Goal: Complete application form

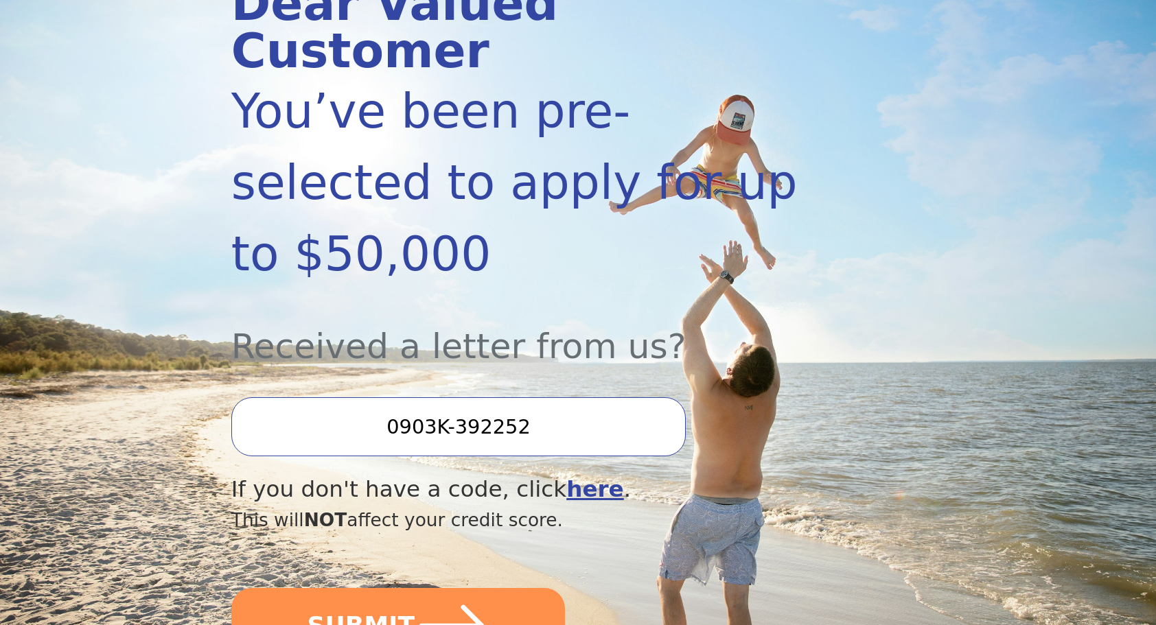
scroll to position [247, 0]
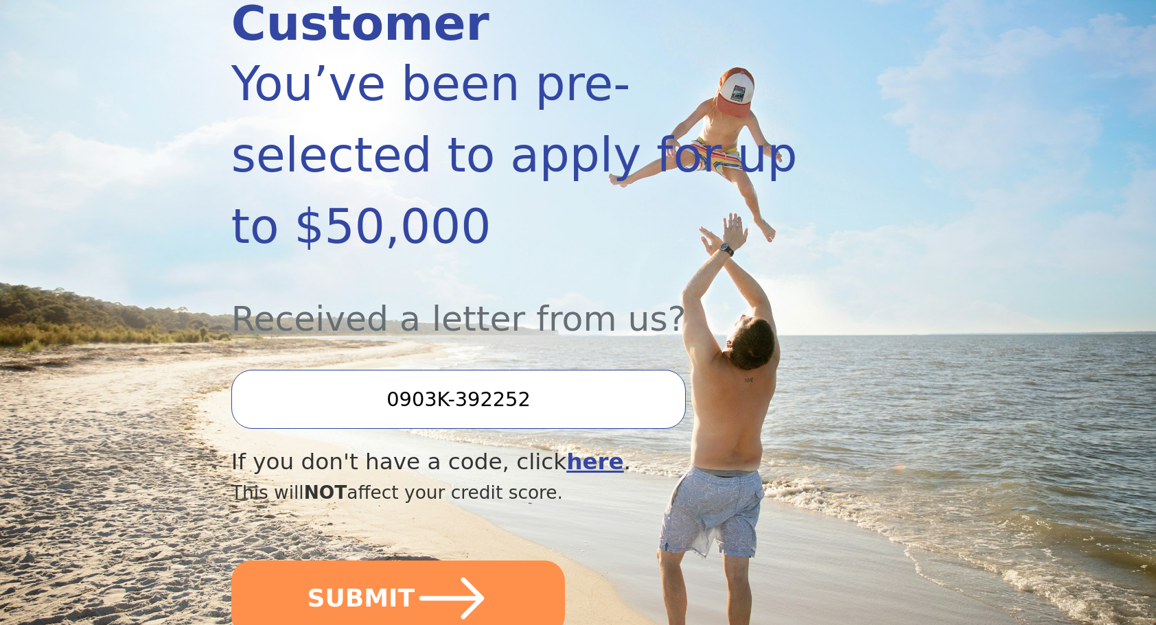
click at [550, 524] on div "Dear Valued Customer You’ve been pre-selected to apply for up to $50,000 Receiv…" at bounding box center [526, 302] width 590 height 699
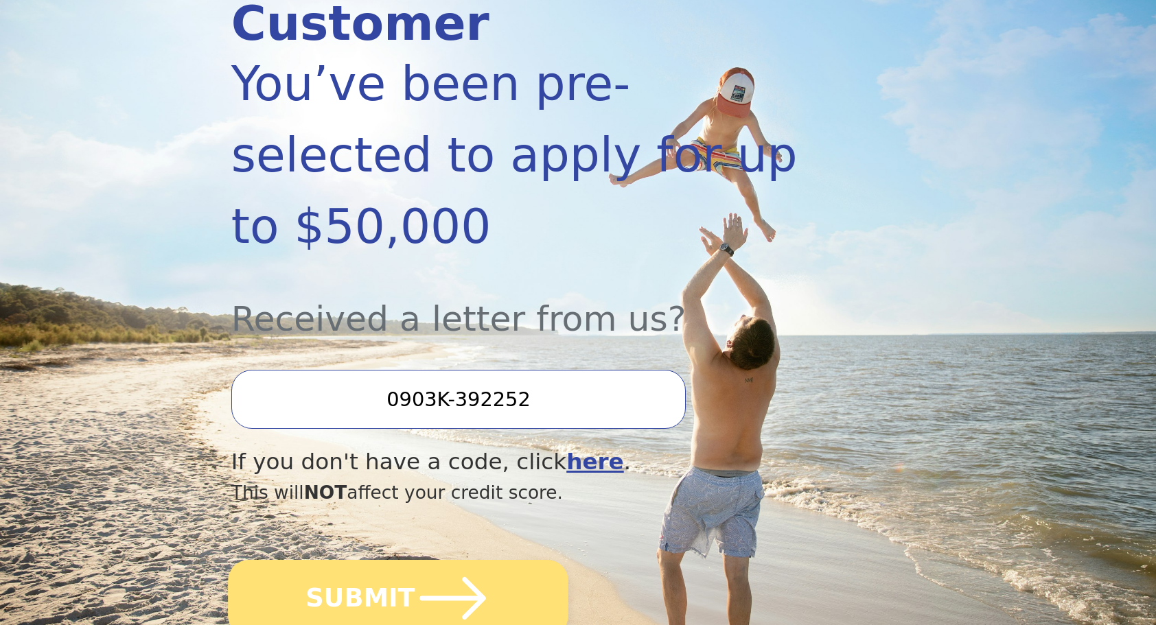
click at [483, 561] on icon "submit" at bounding box center [453, 599] width 76 height 76
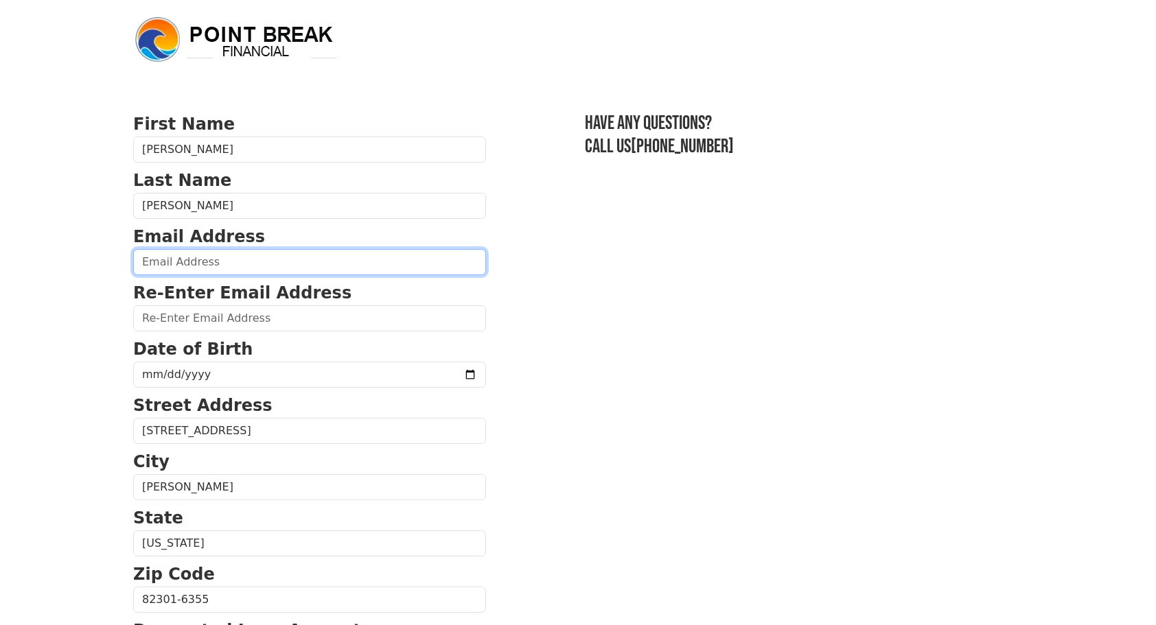
click at [320, 257] on input "email" at bounding box center [309, 262] width 353 height 26
type input "[EMAIL_ADDRESS][PERSON_NAME][DOMAIN_NAME]"
type input "[PHONE_NUMBER]"
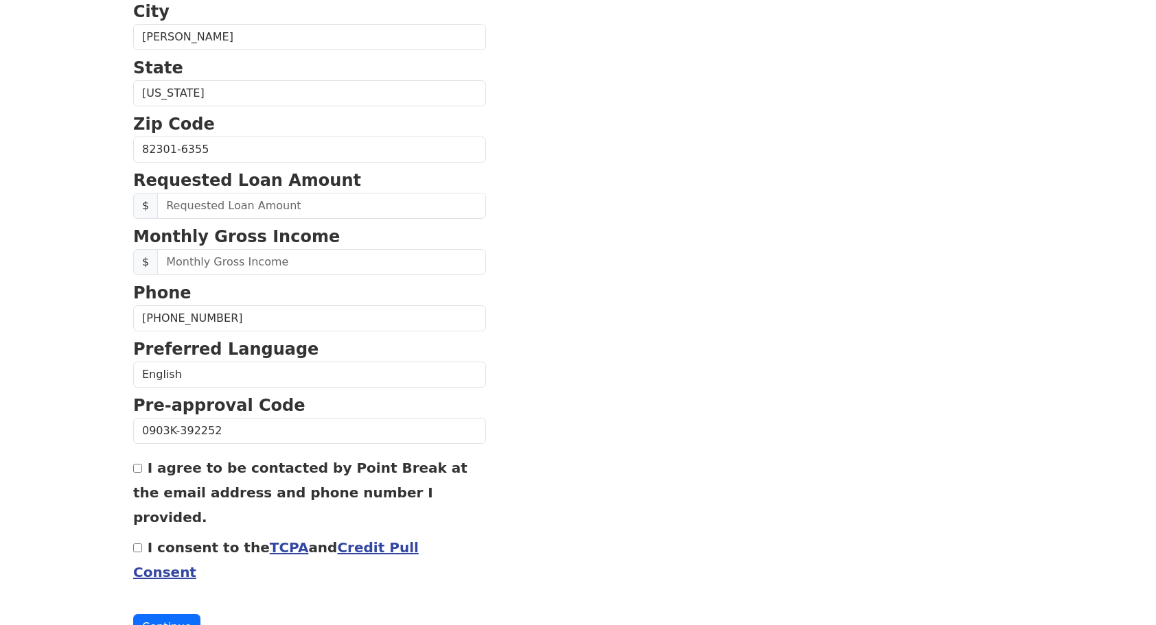
scroll to position [450, 0]
click at [327, 314] on input "[PHONE_NUMBER]" at bounding box center [309, 318] width 353 height 26
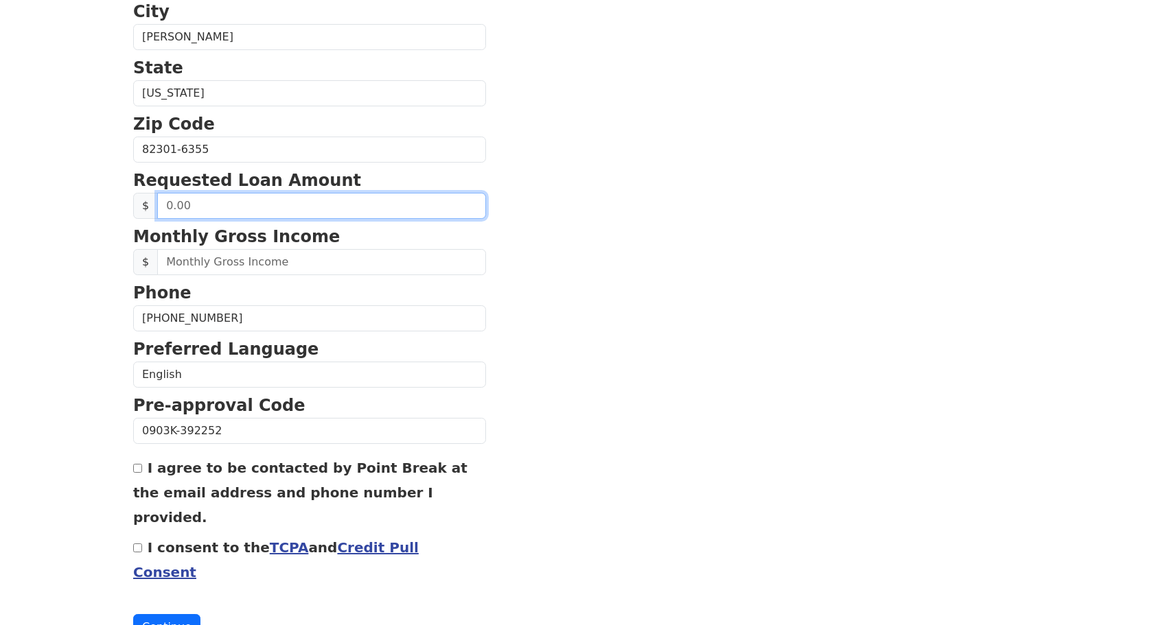
click at [331, 201] on input "text" at bounding box center [321, 206] width 329 height 26
type input "50,000.00"
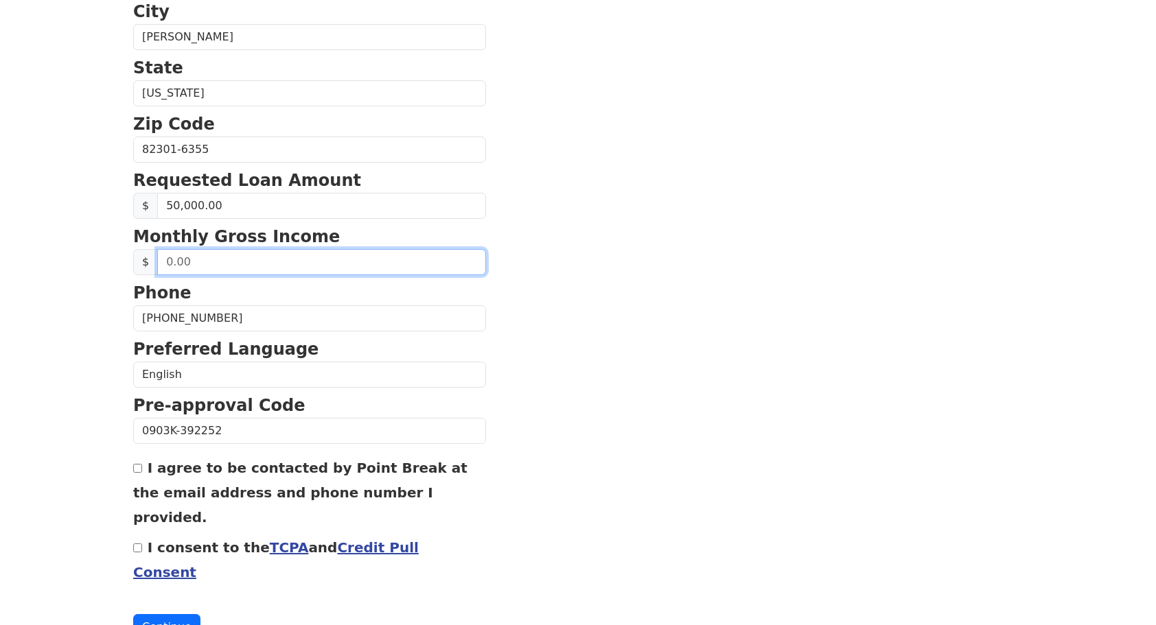
click at [340, 259] on input "text" at bounding box center [321, 262] width 329 height 26
type input "11,000.00"
